Goal: Complete application form: Complete application form

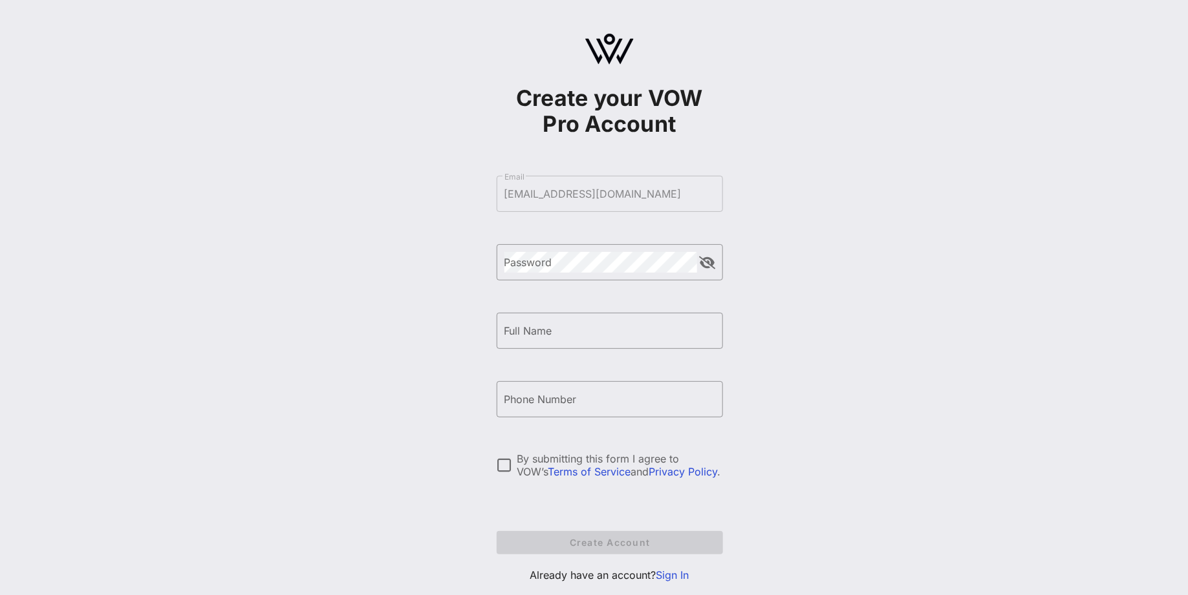
click at [667, 577] on link "Sign In" at bounding box center [672, 575] width 33 height 13
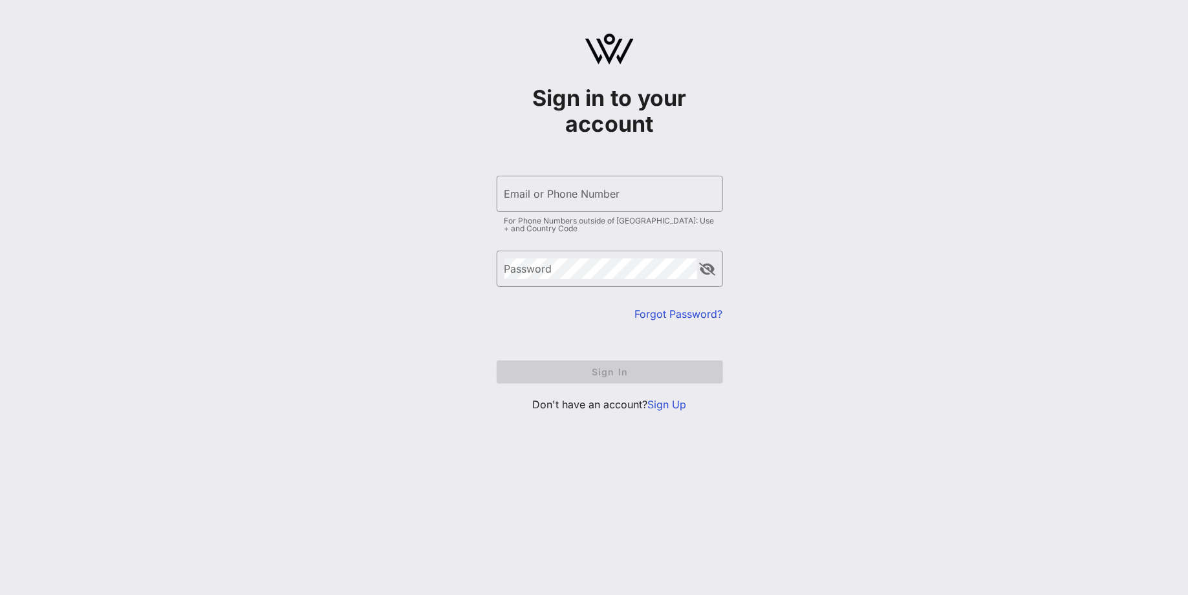
type input "[EMAIL_ADDRESS][DOMAIN_NAME]"
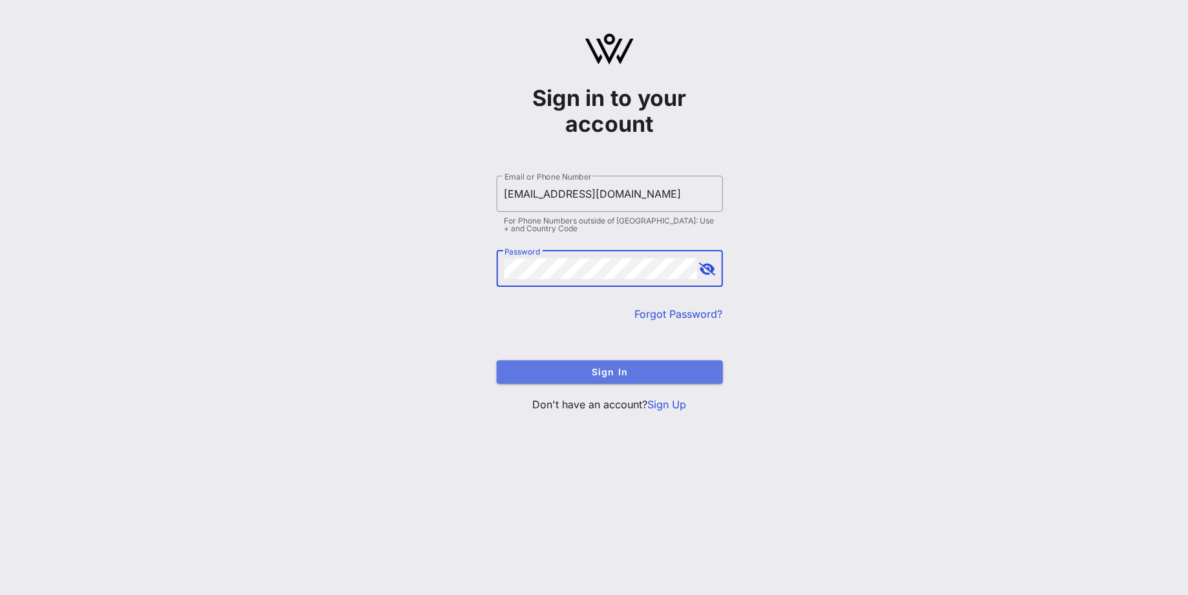
click at [626, 365] on button "Sign In" at bounding box center [609, 372] width 226 height 23
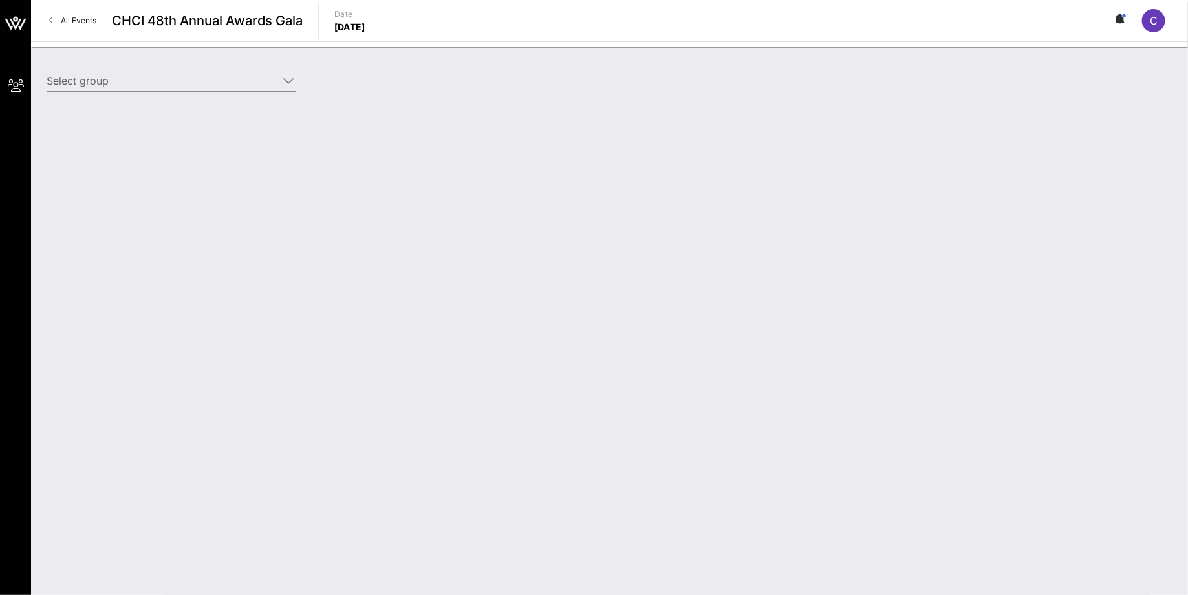
type input "NCTA (NCTA) [[PERSON_NAME], [EMAIL_ADDRESS][DOMAIN_NAME]]"
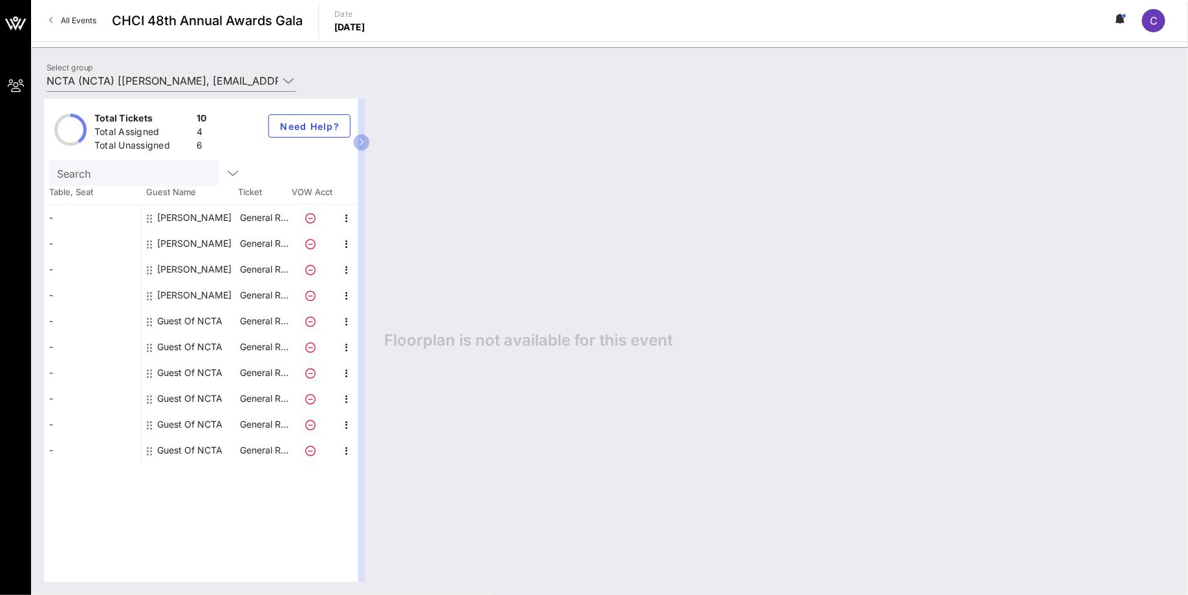
click at [196, 317] on div "Guest Of NCTA" at bounding box center [189, 321] width 65 height 26
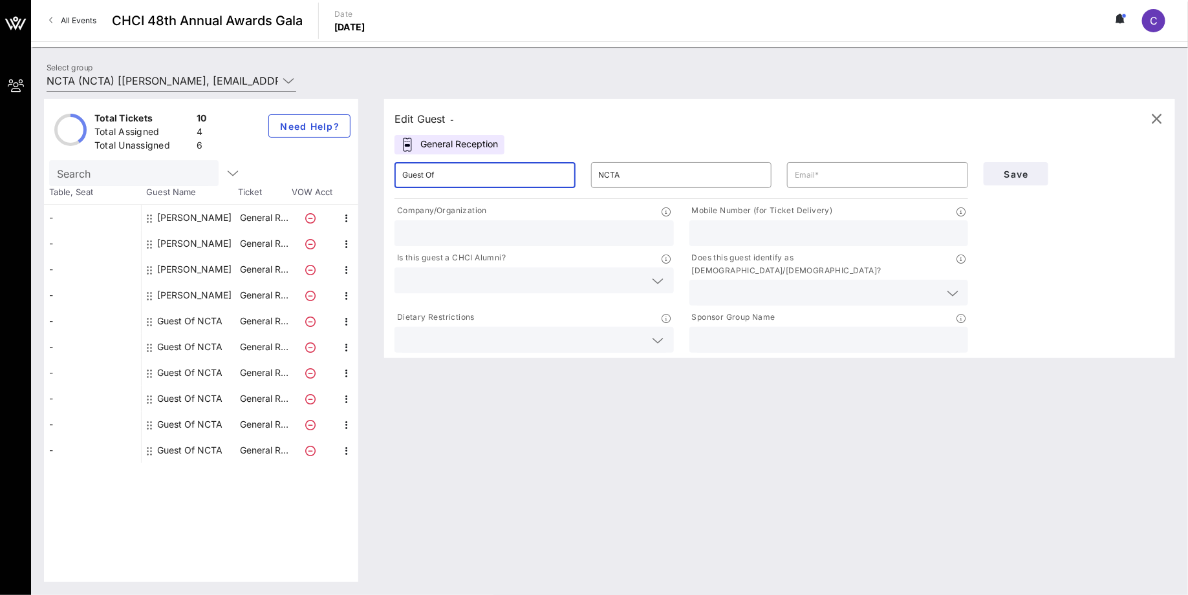
click at [457, 183] on input "Guest Of" at bounding box center [484, 175] width 165 height 21
type input "[PERSON_NAME]"
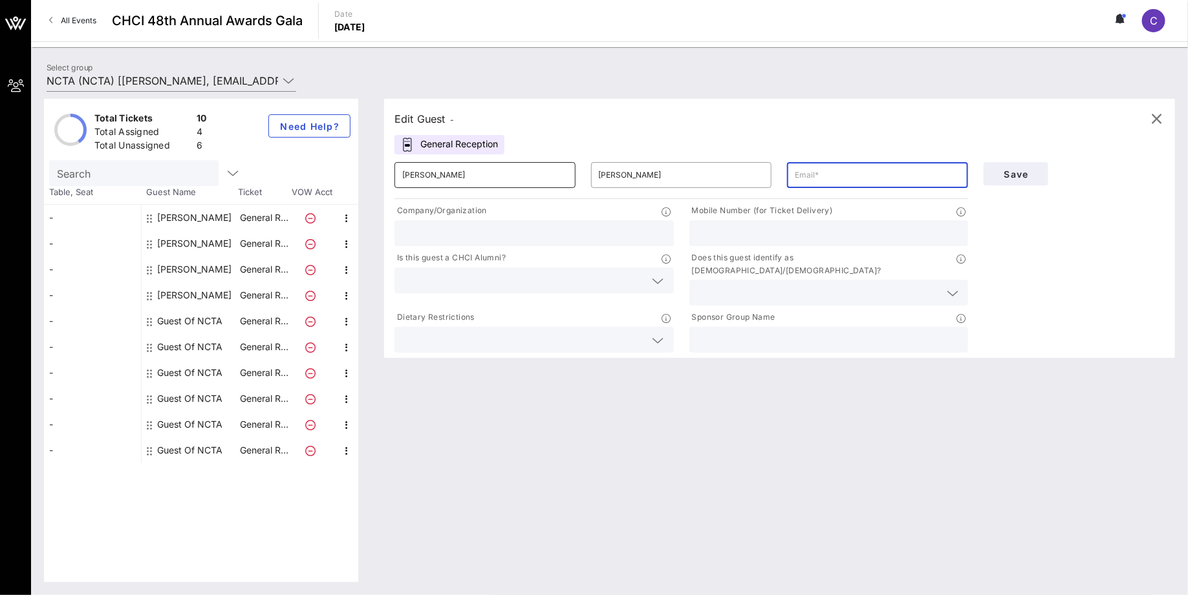
paste input "[EMAIL_ADDRESS][DOMAIN_NAME]"
type input "[EMAIL_ADDRESS][DOMAIN_NAME]"
click at [725, 332] on input "text" at bounding box center [829, 340] width 264 height 17
click at [738, 332] on input "NCTA - T" at bounding box center [829, 340] width 264 height 17
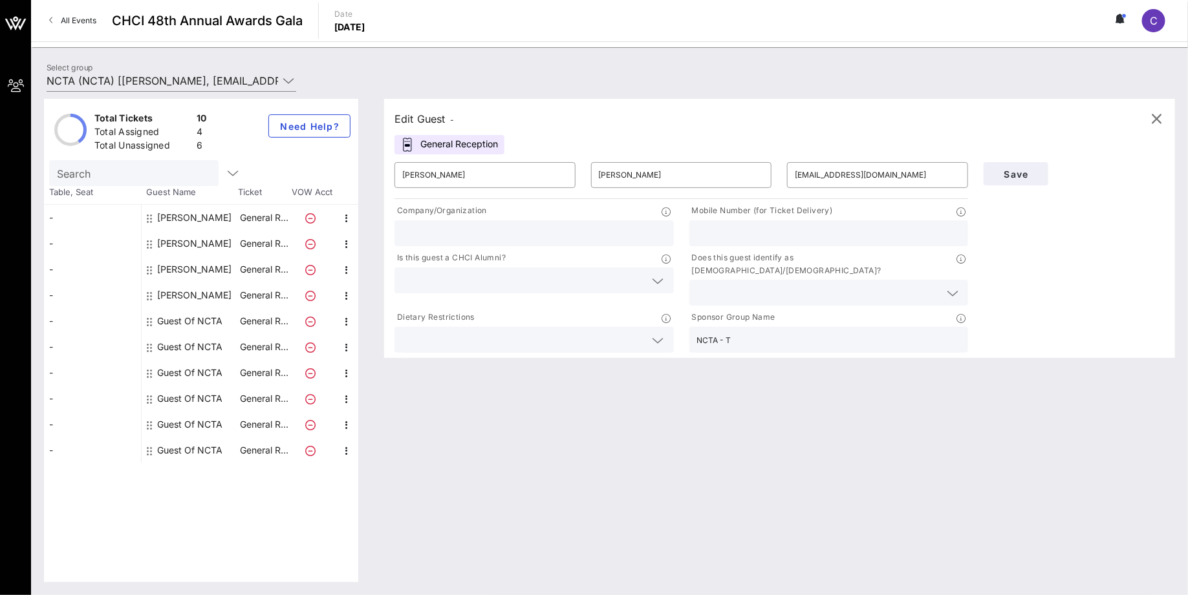
click at [738, 332] on input "NCTA - T" at bounding box center [829, 340] width 264 height 17
type input "NCTA - T"
click at [617, 233] on input "text" at bounding box center [534, 233] width 264 height 17
type input "NCTA - The Internet & Television Association"
type input "8433015394"
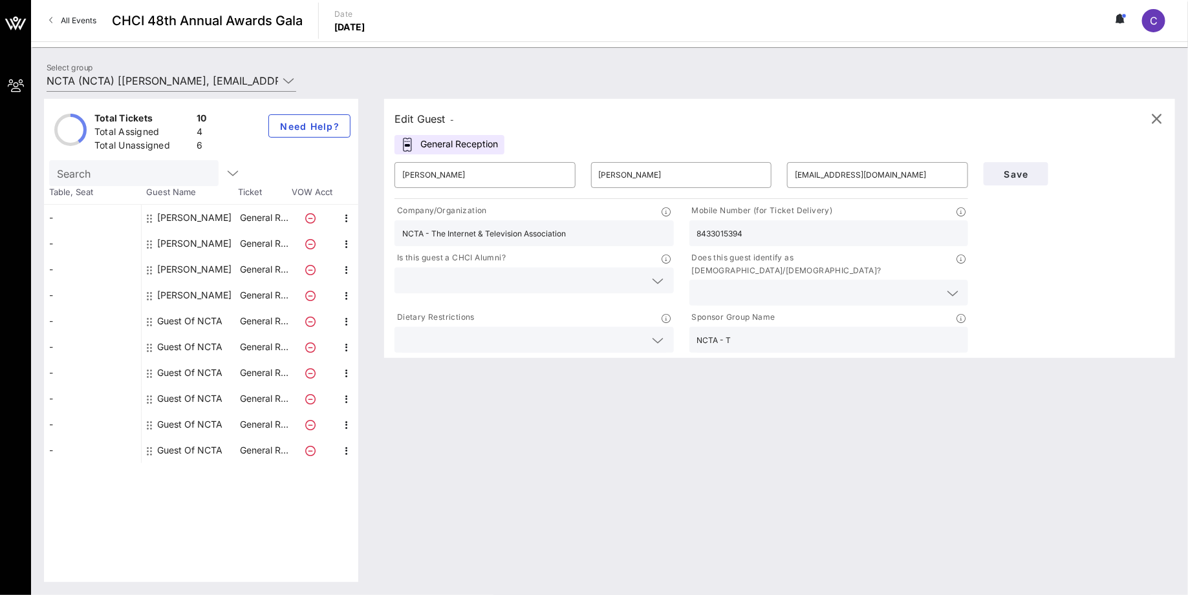
click at [629, 233] on input "NCTA - The Internet & Television Association" at bounding box center [534, 233] width 264 height 17
click at [729, 332] on input "NCTA - T" at bounding box center [829, 340] width 264 height 17
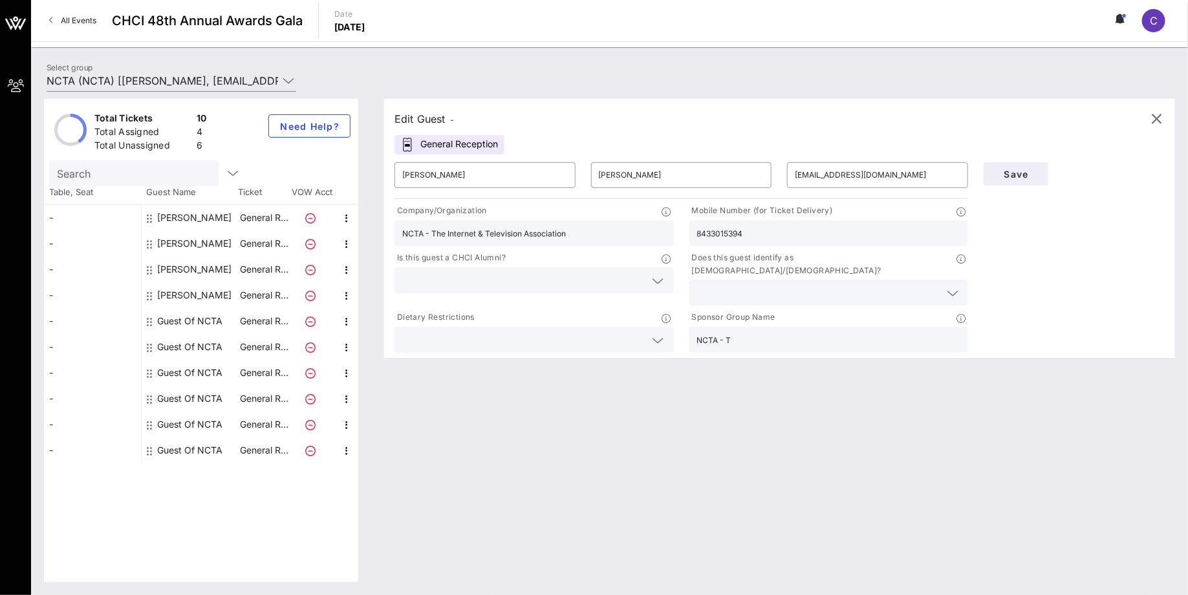
click at [729, 332] on input "NCTA - T" at bounding box center [829, 340] width 264 height 17
paste input "he Internet & Television Association"
type input "NCTA - The Internet & Television Association"
click at [768, 236] on input "8433015394" at bounding box center [829, 233] width 264 height 17
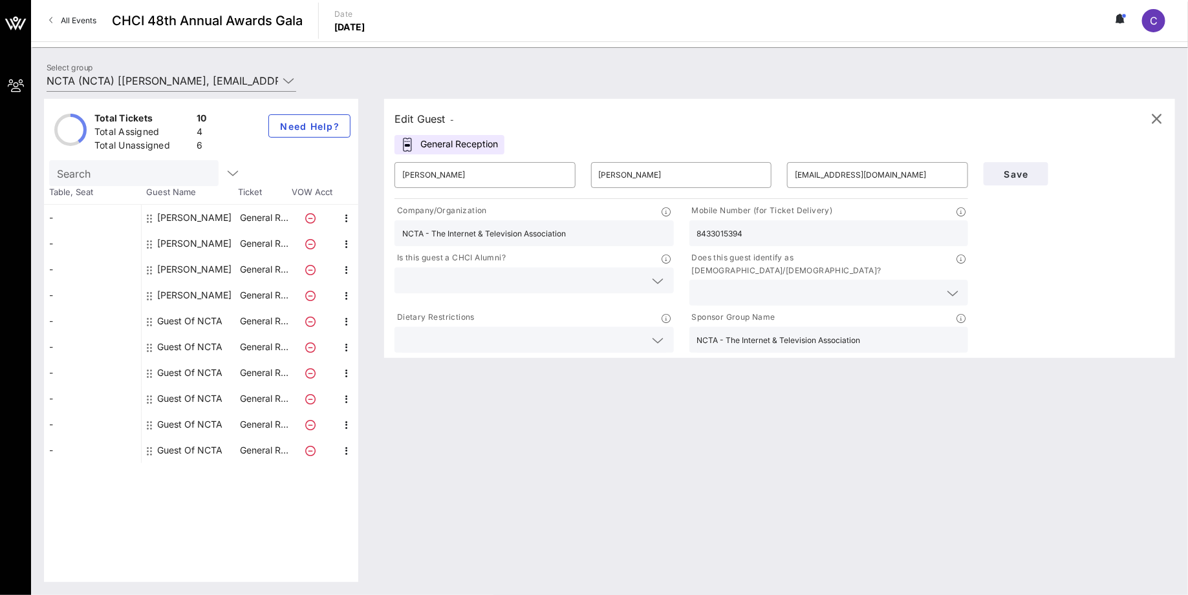
click at [768, 236] on input "8433015394" at bounding box center [829, 233] width 264 height 17
click at [1017, 171] on span "Save" at bounding box center [1016, 174] width 44 height 11
